Goal: Information Seeking & Learning: Check status

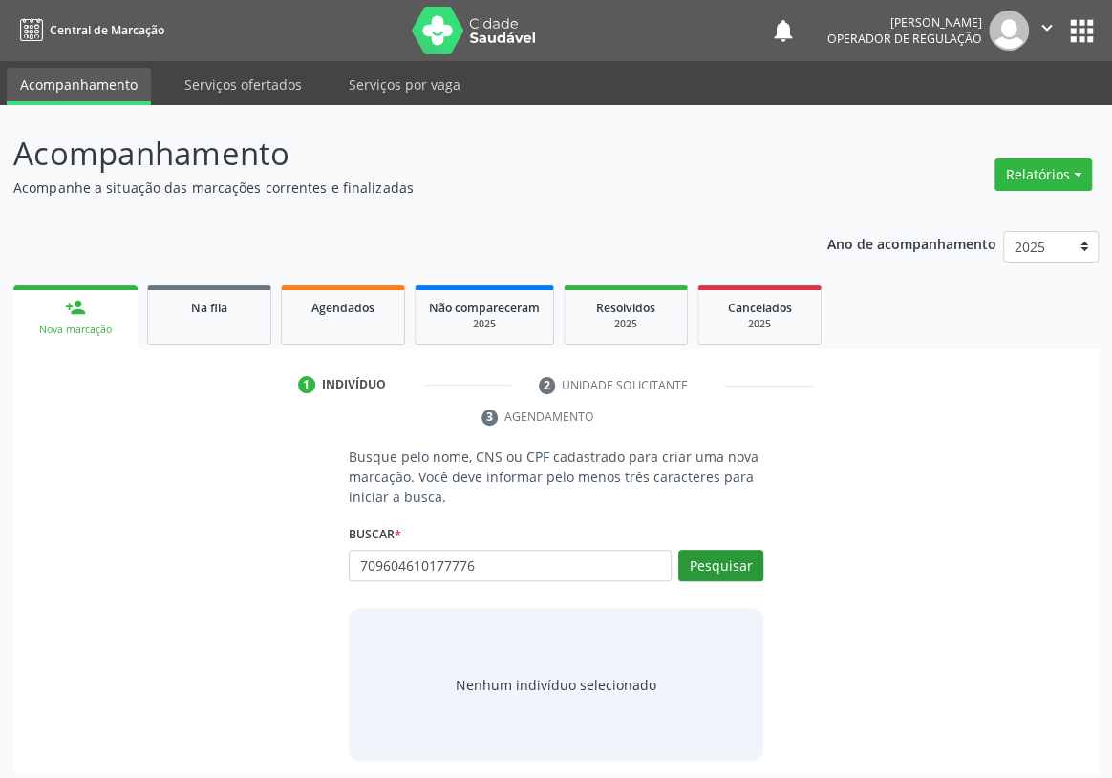
type input "709604610177776"
drag, startPoint x: 738, startPoint y: 531, endPoint x: 143, endPoint y: 557, distance: 595.5
click at [736, 550] on button "Pesquisar" at bounding box center [720, 566] width 85 height 32
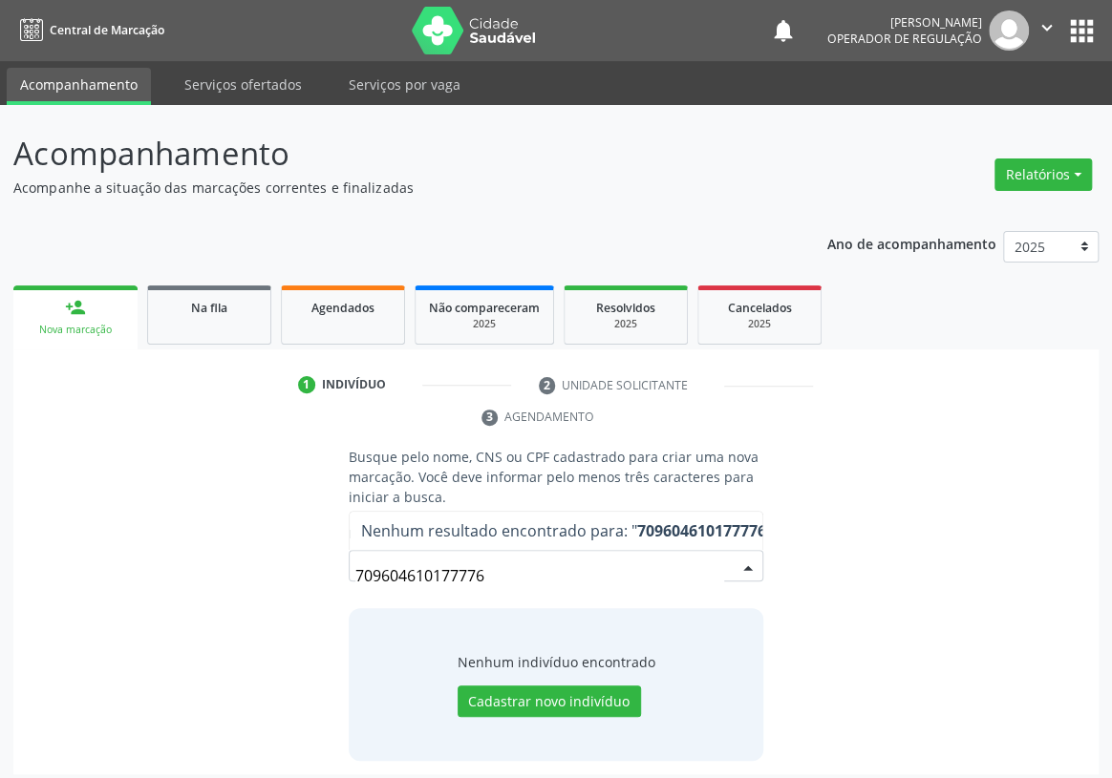
drag, startPoint x: 495, startPoint y: 543, endPoint x: 350, endPoint y: 530, distance: 144.8
click at [347, 541] on div "Busque pelo nome, CNS ou CPF cadastrado para criar uma nova marcação. Você deve…" at bounding box center [555, 604] width 441 height 314
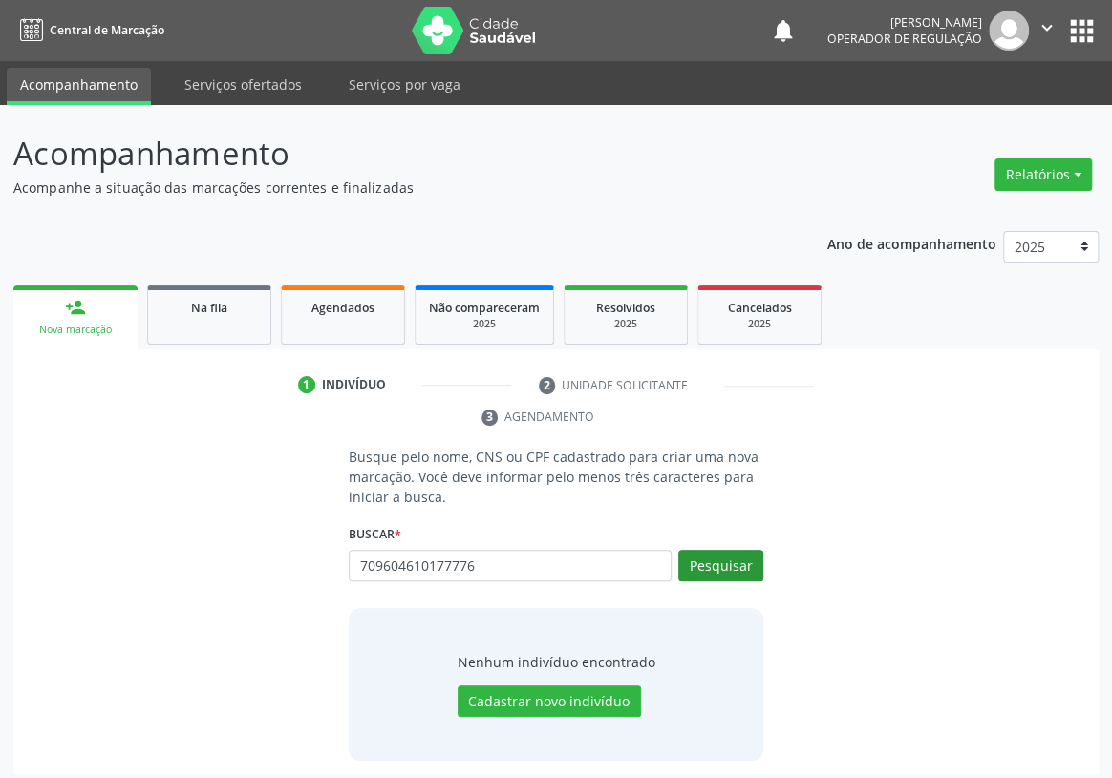
type input "709604610177776"
click at [716, 550] on button "Pesquisar" at bounding box center [720, 566] width 85 height 32
click at [907, 477] on div "Busque pelo nome, CNS ou CPF cadastrado para criar uma nova marcação. Você deve…" at bounding box center [556, 604] width 1058 height 314
drag, startPoint x: 547, startPoint y: 535, endPoint x: 197, endPoint y: 514, distance: 351.1
click at [216, 529] on div "Busque pelo nome, CNS ou CPF cadastrado para criar uma nova marcação. Você deve…" at bounding box center [556, 604] width 1058 height 314
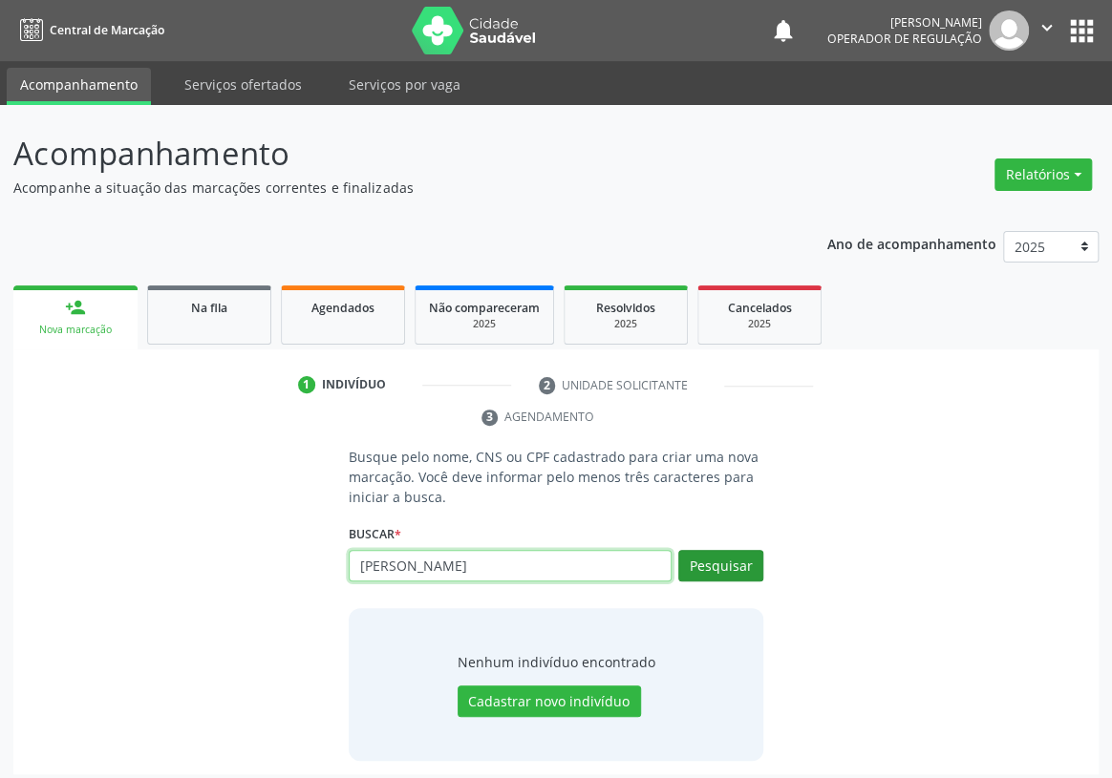
type input "[PERSON_NAME]"
click at [723, 550] on button "Pesquisar" at bounding box center [720, 566] width 85 height 32
type input "[PERSON_NAME]"
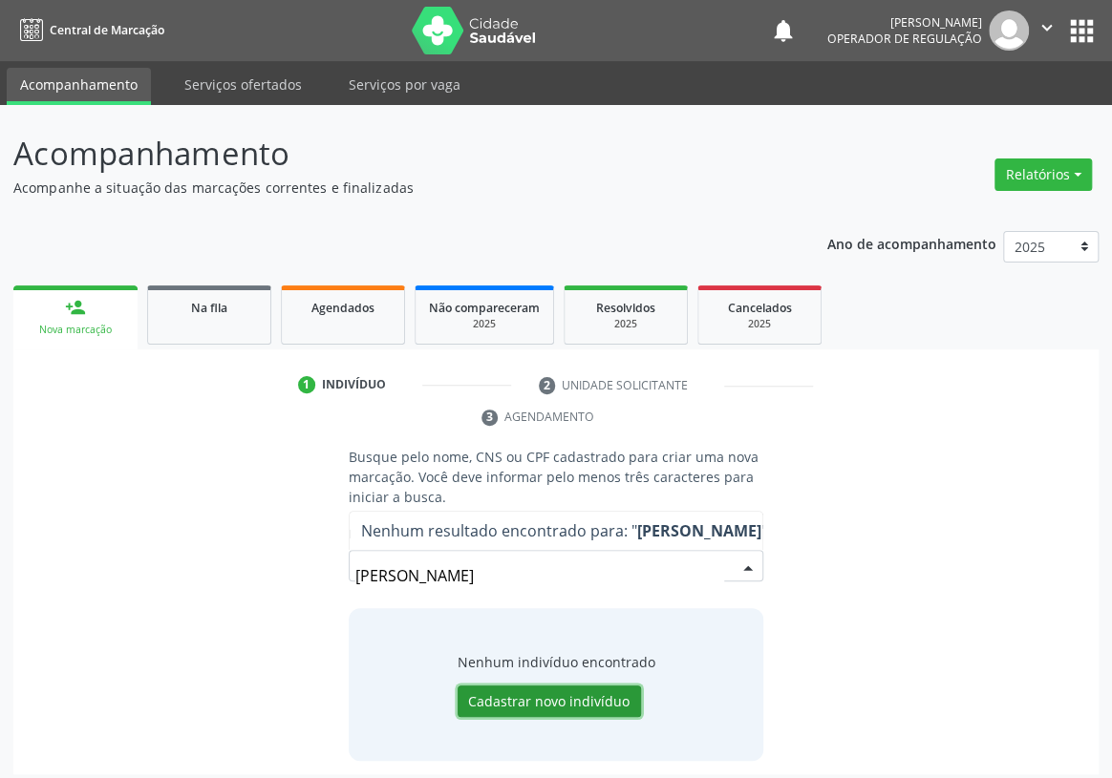
click at [489, 686] on button "Cadastrar novo indivíduo" at bounding box center [548, 702] width 183 height 32
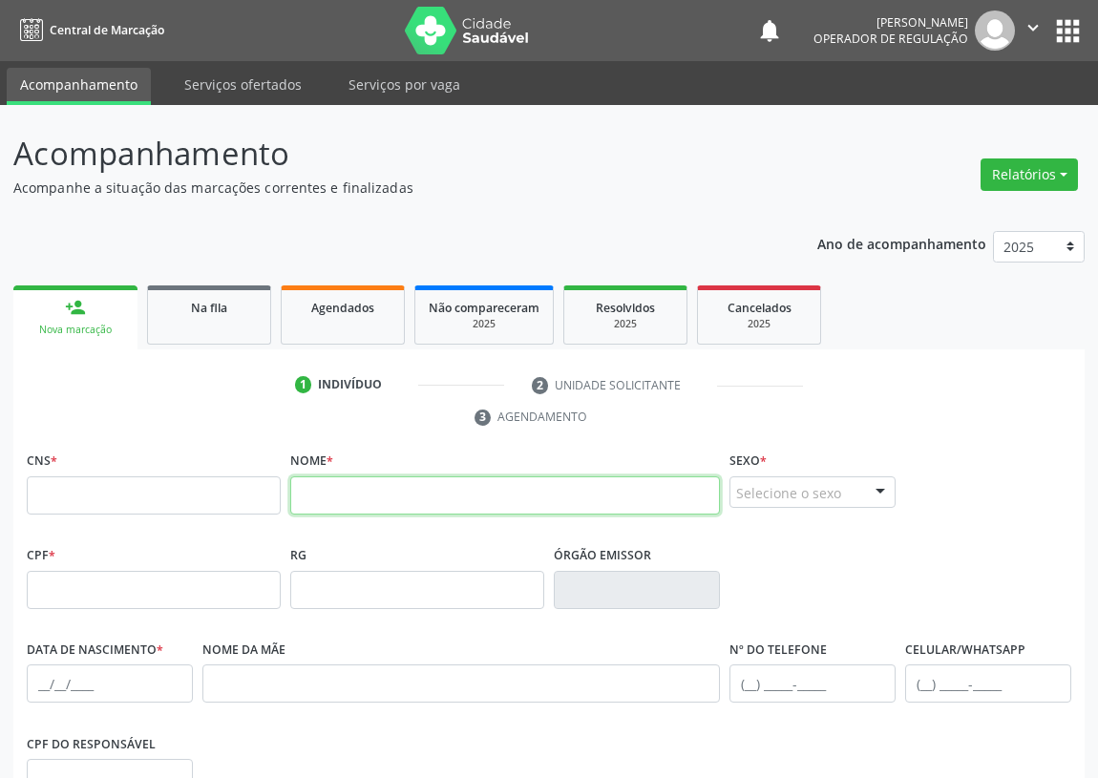
click at [321, 498] on input "text" at bounding box center [505, 496] width 430 height 38
type input "V"
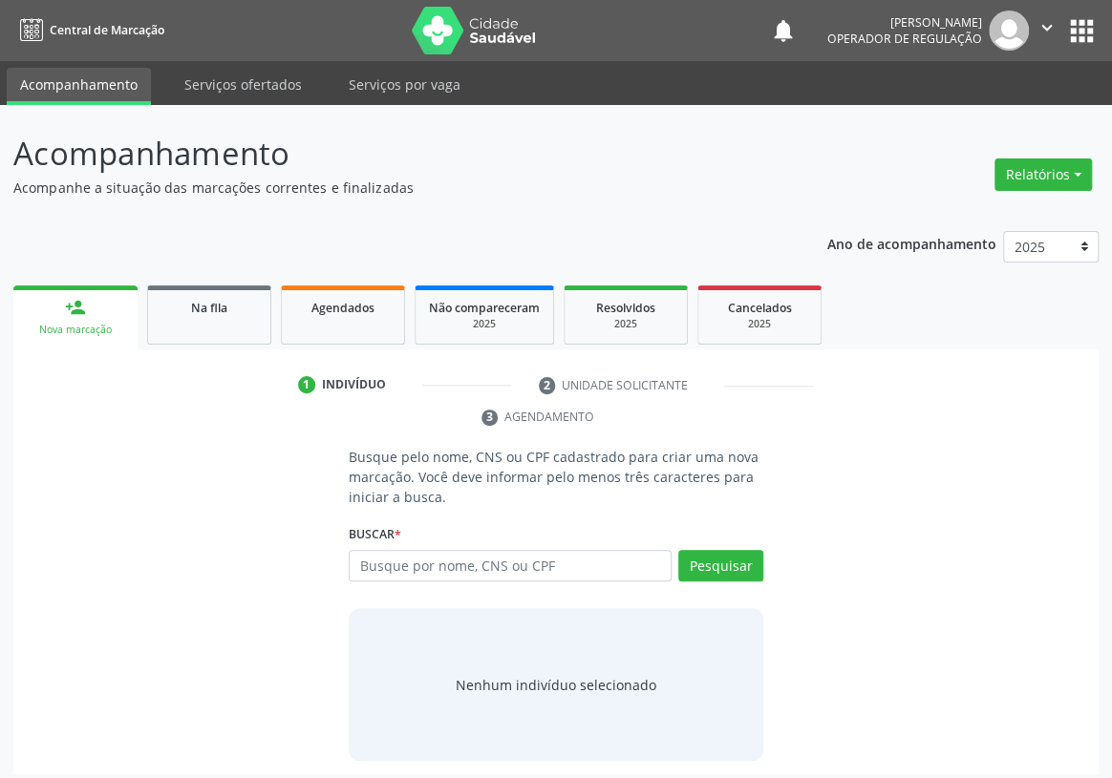
click at [378, 550] on input "text" at bounding box center [510, 566] width 323 height 32
type input "[PERSON_NAME]"
click at [726, 550] on button "Pesquisar" at bounding box center [720, 566] width 85 height 32
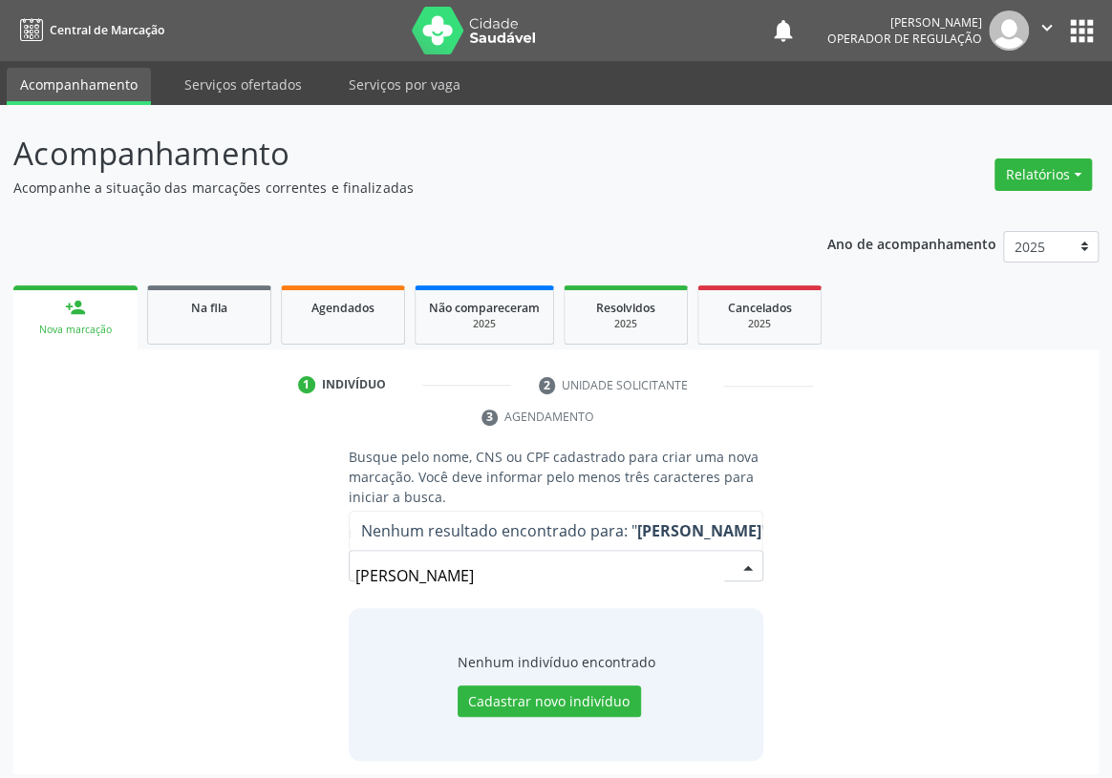
drag, startPoint x: 598, startPoint y: 544, endPoint x: 263, endPoint y: 548, distance: 335.2
click at [263, 548] on div "Busque pelo nome, CNS ou CPF cadastrado para criar uma nova marcação. Você deve…" at bounding box center [556, 604] width 1058 height 314
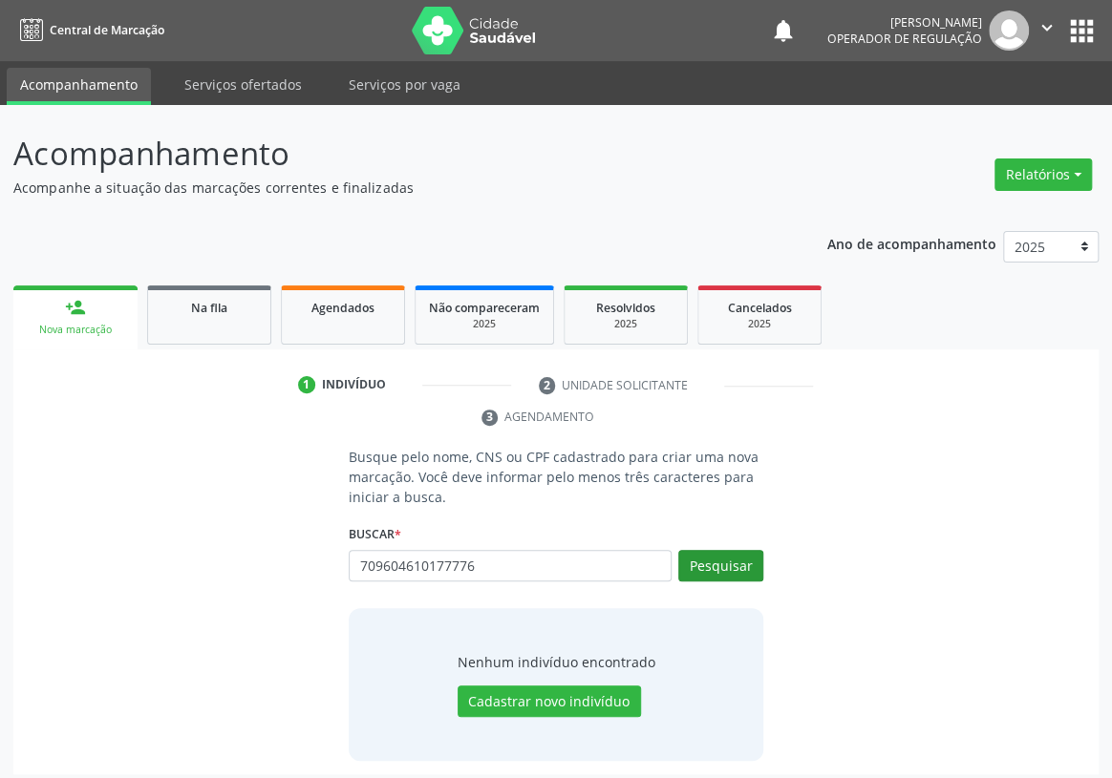
type input "709604610177776"
click at [705, 550] on button "Pesquisar" at bounding box center [720, 566] width 85 height 32
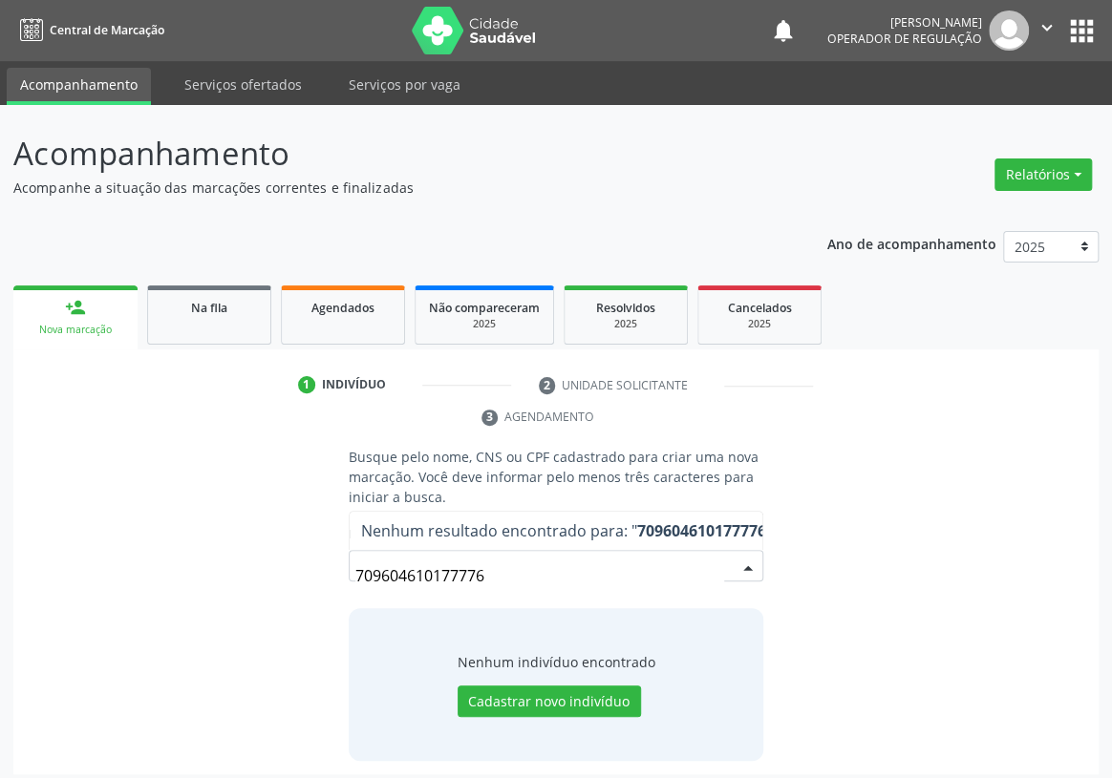
drag, startPoint x: 510, startPoint y: 543, endPoint x: 319, endPoint y: 581, distance: 194.6
click at [325, 581] on div "Busque pelo nome, CNS ou CPF cadastrado para criar uma nova marcação. Você deve…" at bounding box center [556, 604] width 1058 height 314
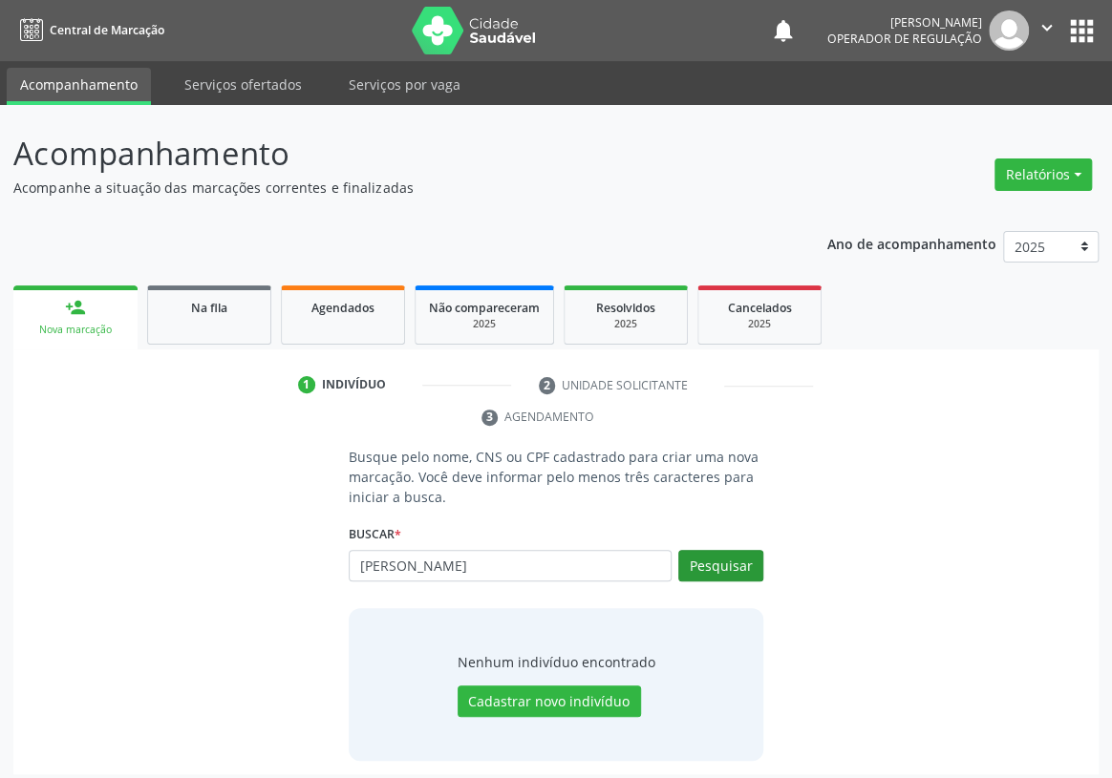
type input "[PERSON_NAME]"
click at [745, 550] on button "Pesquisar" at bounding box center [720, 566] width 85 height 32
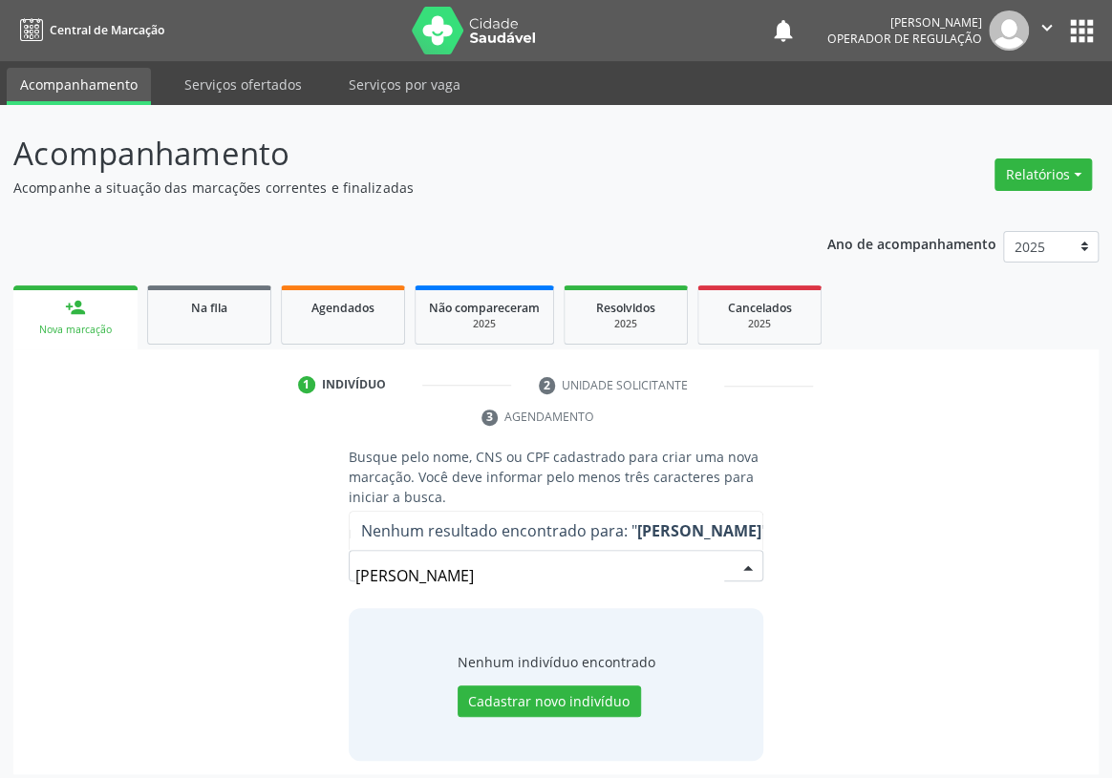
drag, startPoint x: 469, startPoint y: 548, endPoint x: 398, endPoint y: 543, distance: 70.8
click at [395, 557] on input "[PERSON_NAME]" at bounding box center [539, 576] width 369 height 38
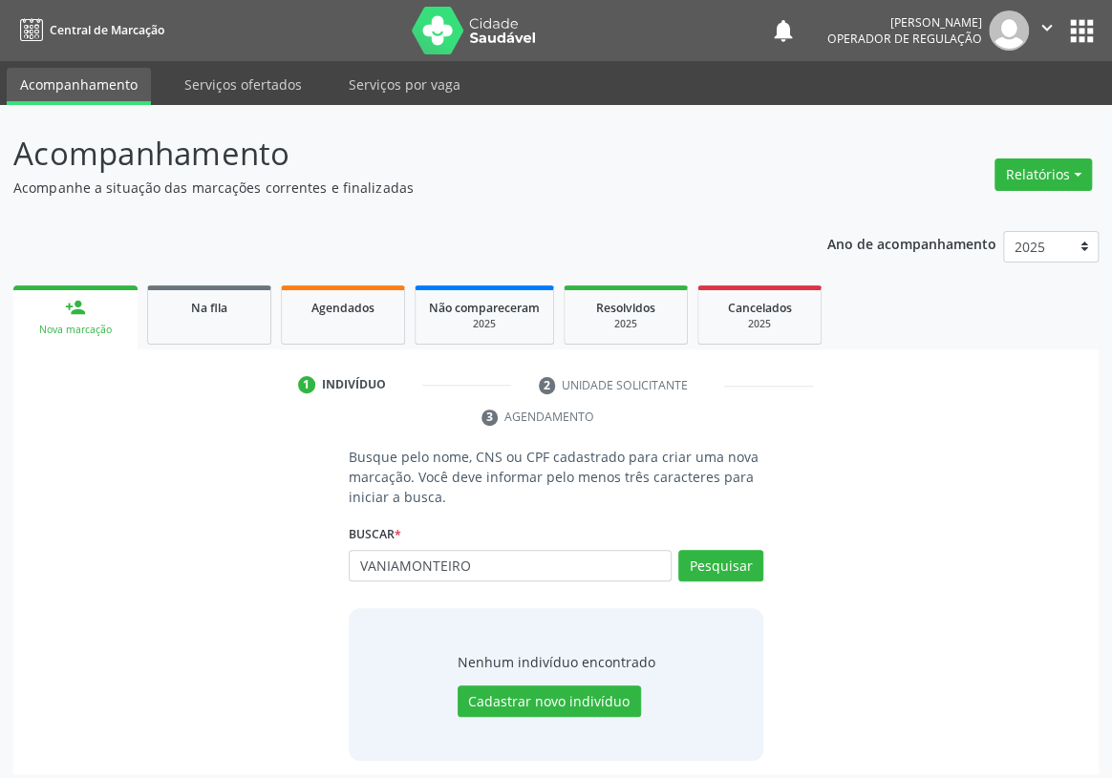
click at [394, 550] on input "VANIAMONTEIRO" at bounding box center [510, 566] width 323 height 32
type input "[PERSON_NAME]"
click at [727, 550] on button "Pesquisar" at bounding box center [720, 566] width 85 height 32
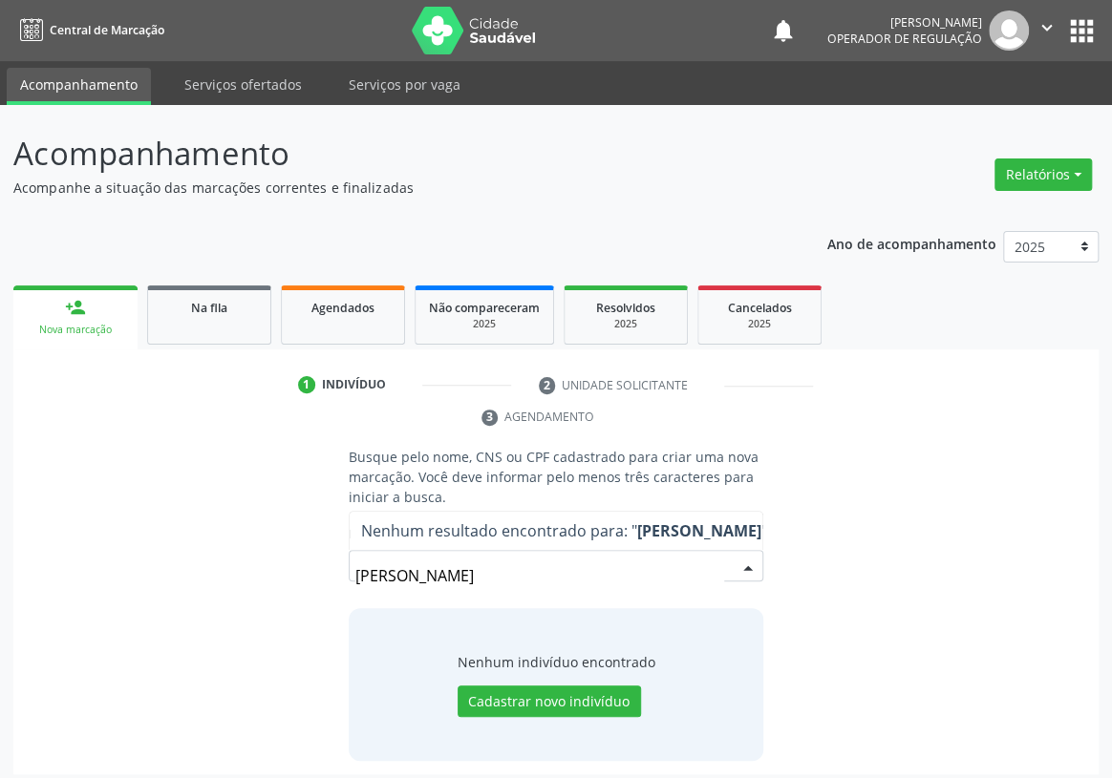
drag, startPoint x: 522, startPoint y: 551, endPoint x: 305, endPoint y: 559, distance: 217.9
click at [305, 559] on div "Busque pelo nome, CNS ou CPF cadastrado para criar uma nova marcação. Você deve…" at bounding box center [556, 604] width 1058 height 314
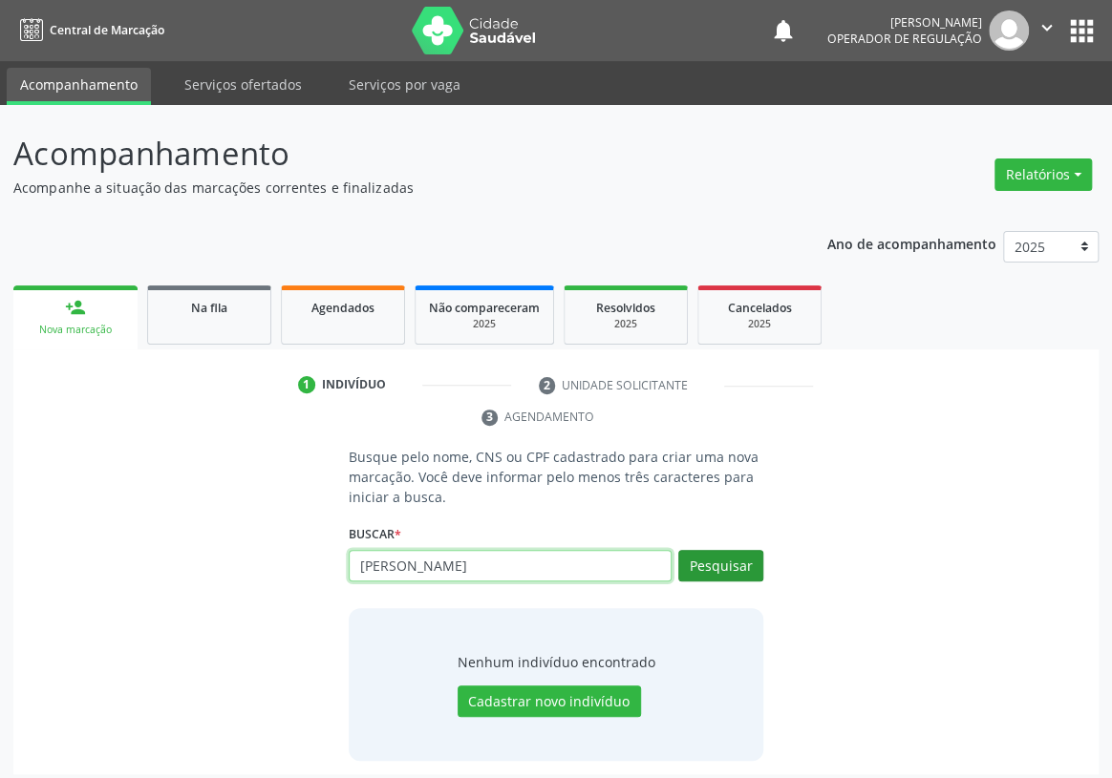
type input "[PERSON_NAME]"
click at [752, 550] on button "Pesquisar" at bounding box center [720, 566] width 85 height 32
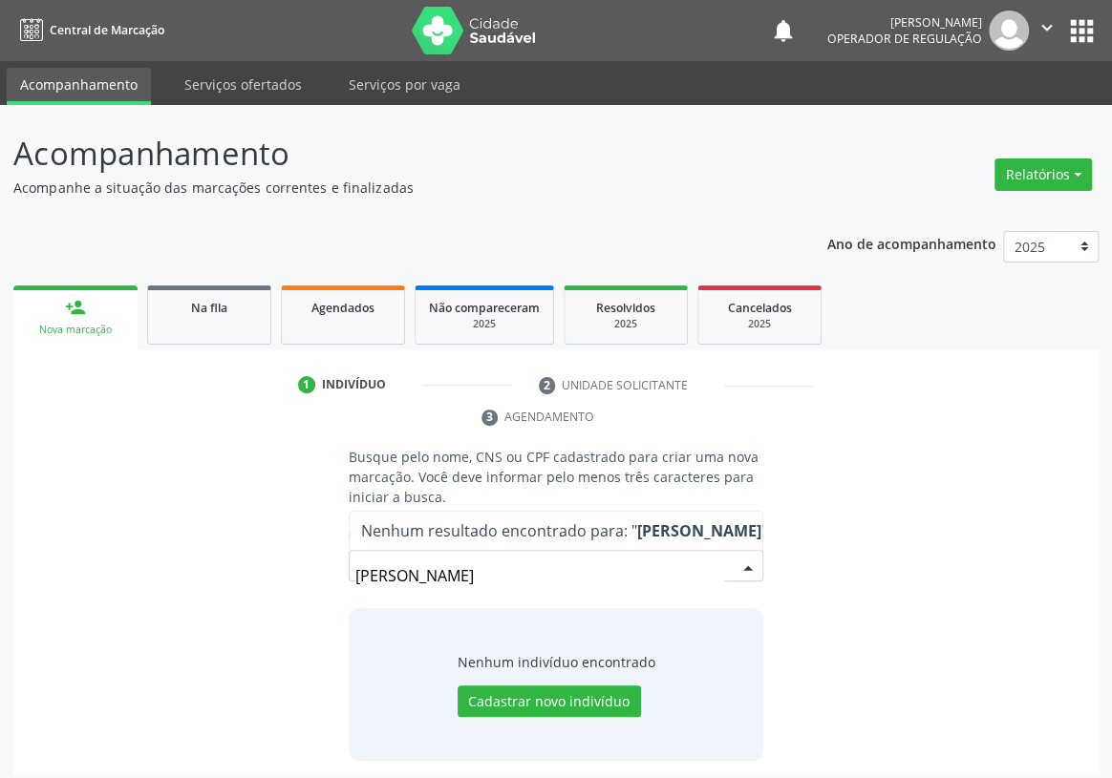
drag, startPoint x: 518, startPoint y: 554, endPoint x: 287, endPoint y: 595, distance: 234.7
click at [292, 596] on div "Busque pelo nome, CNS ou CPF cadastrado para criar uma nova marcação. Você deve…" at bounding box center [556, 604] width 1058 height 314
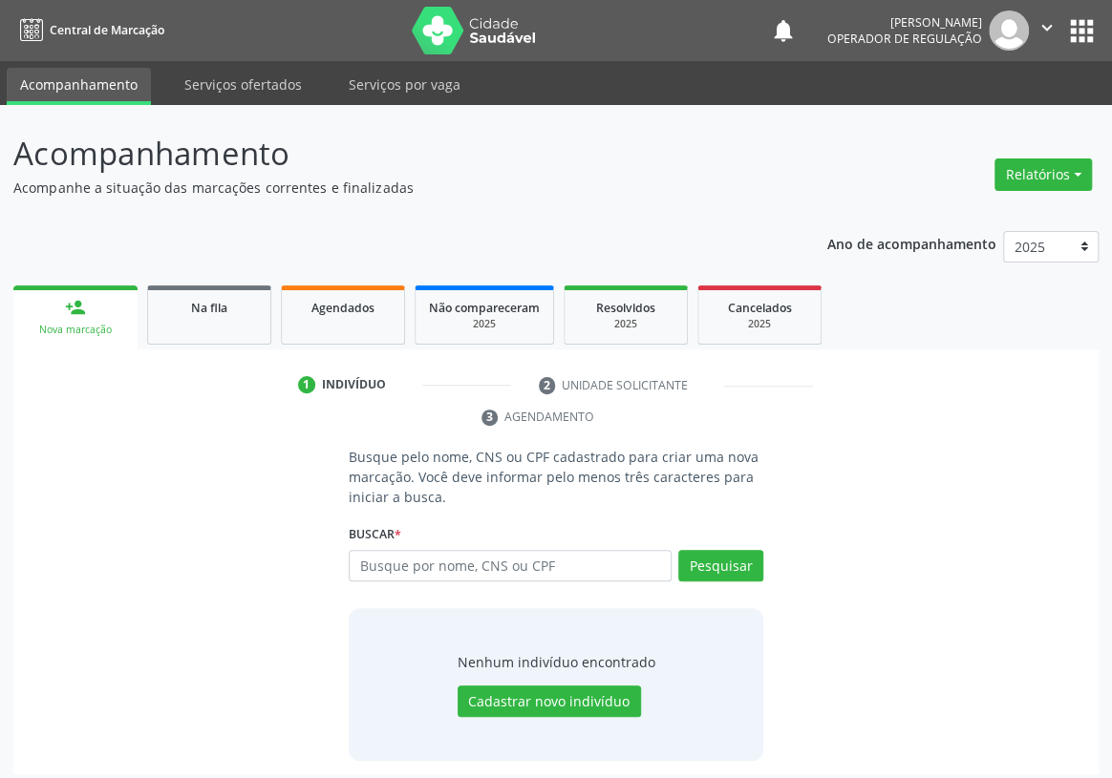
click at [392, 550] on input "text" at bounding box center [510, 566] width 323 height 32
click at [363, 550] on input "text" at bounding box center [510, 566] width 323 height 32
type input "709604610177776"
click at [710, 550] on button "Pesquisar" at bounding box center [720, 566] width 85 height 32
click at [956, 455] on div "Busque pelo nome, CNS ou CPF cadastrado para criar uma nova marcação. Você deve…" at bounding box center [556, 604] width 1058 height 314
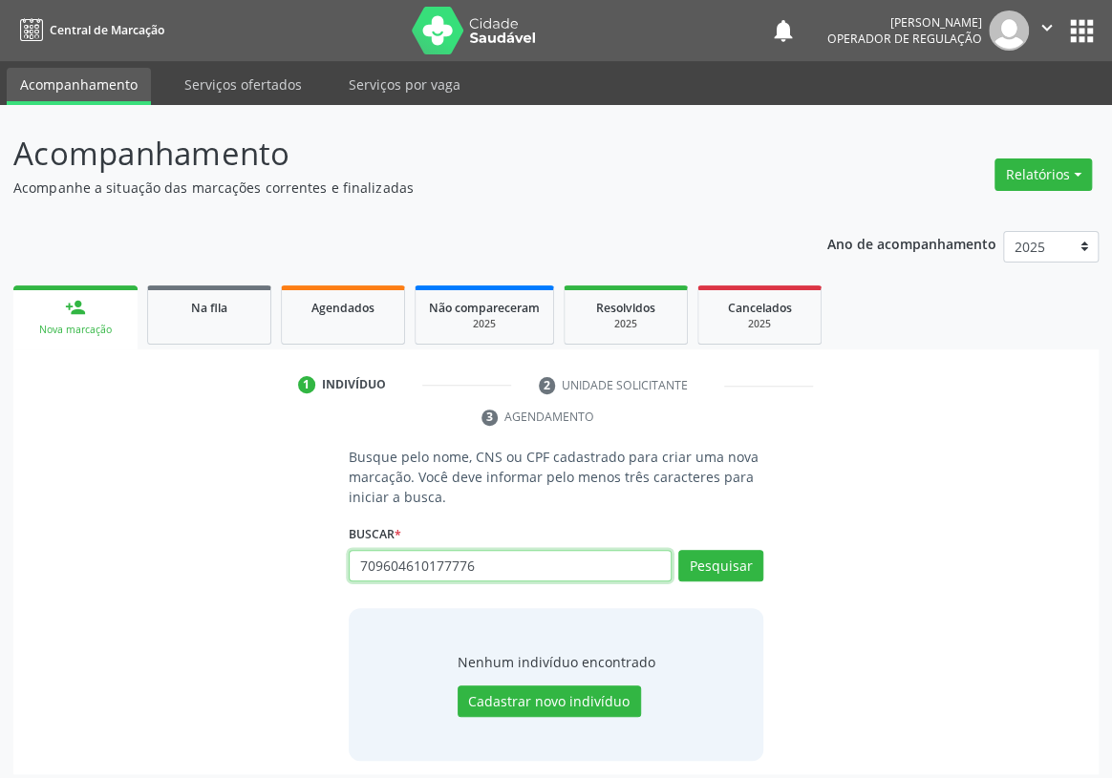
drag, startPoint x: 480, startPoint y: 529, endPoint x: 324, endPoint y: 534, distance: 156.7
click at [324, 534] on div "Busque pelo nome, CNS ou CPF cadastrado para criar uma nova marcação. Você deve…" at bounding box center [556, 604] width 1058 height 314
